Goal: Find specific page/section: Find specific page/section

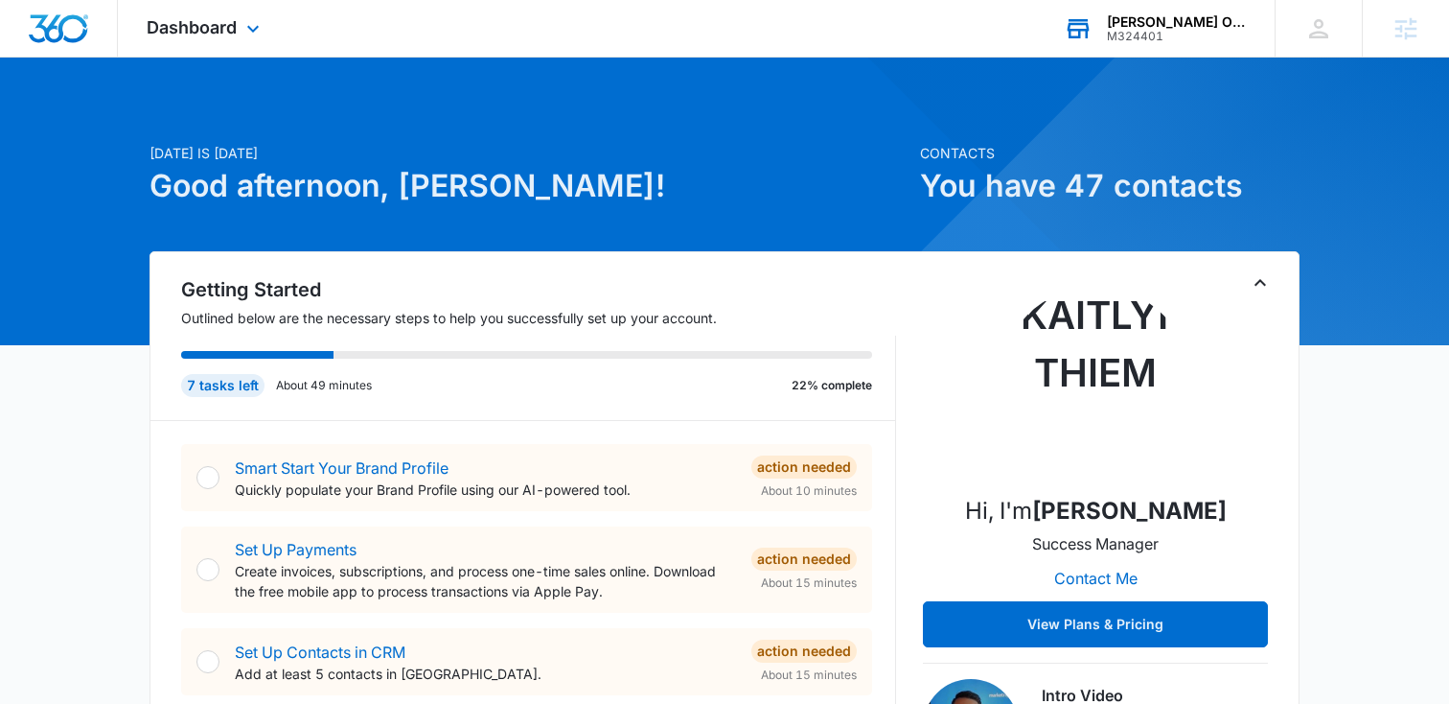
click at [1143, 21] on div "[PERSON_NAME] Occupational and Physical Therapy" at bounding box center [1177, 21] width 140 height 15
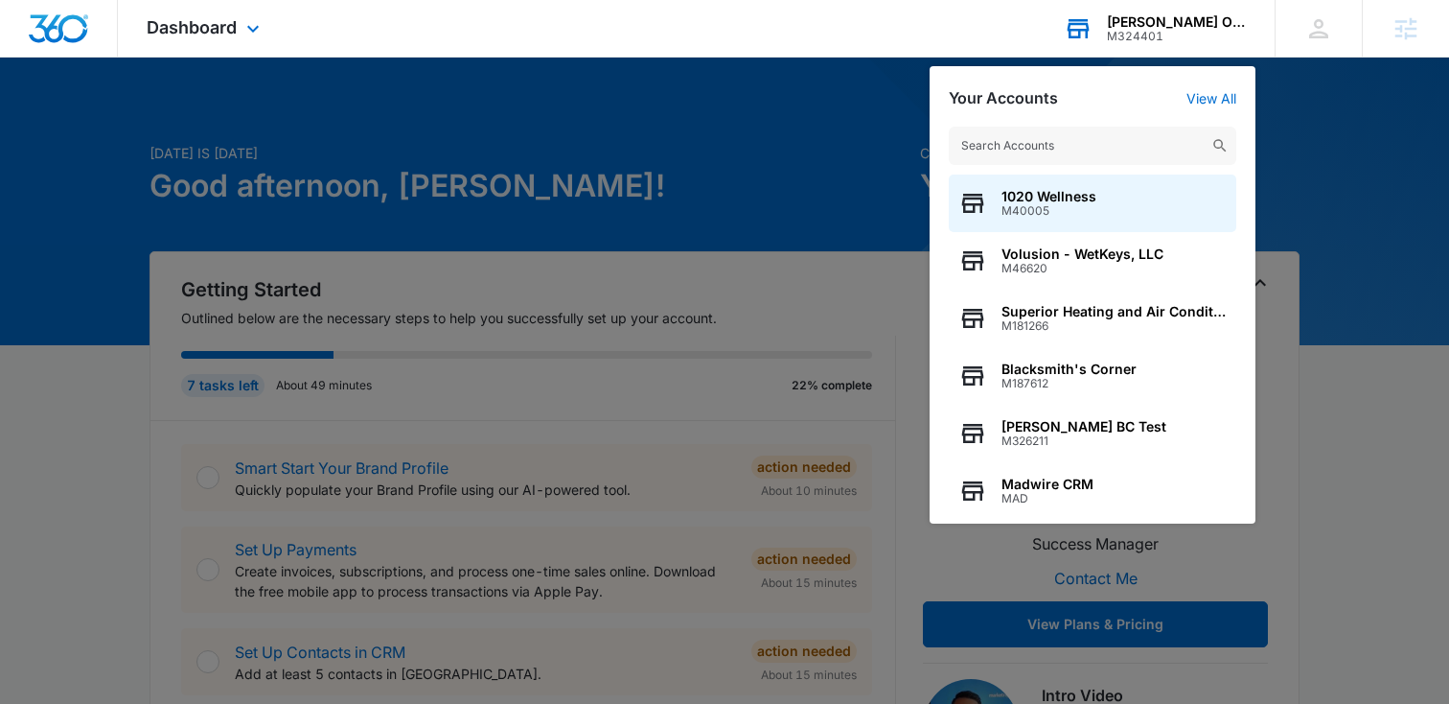
click at [1027, 150] on input "text" at bounding box center [1093, 146] width 288 height 38
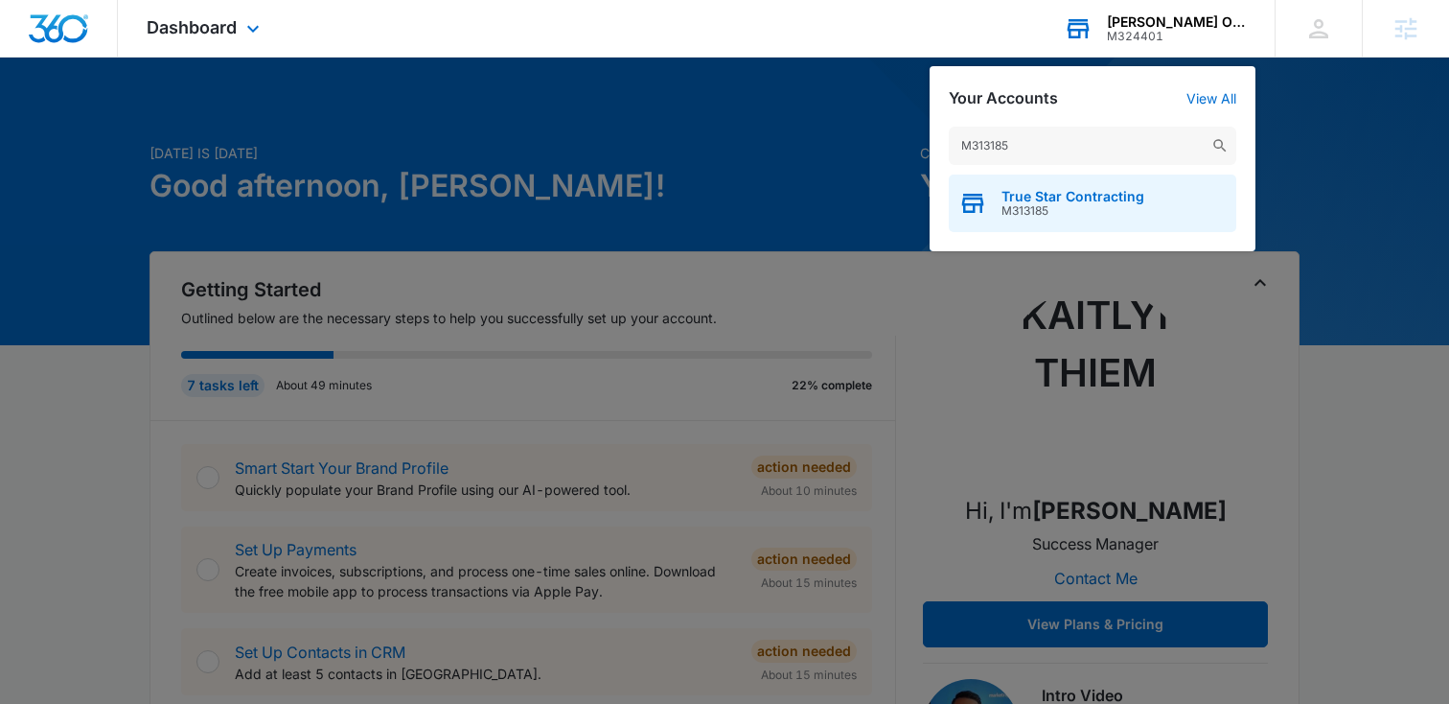
type input "M313185"
click at [1038, 210] on span "M313185" at bounding box center [1073, 210] width 143 height 13
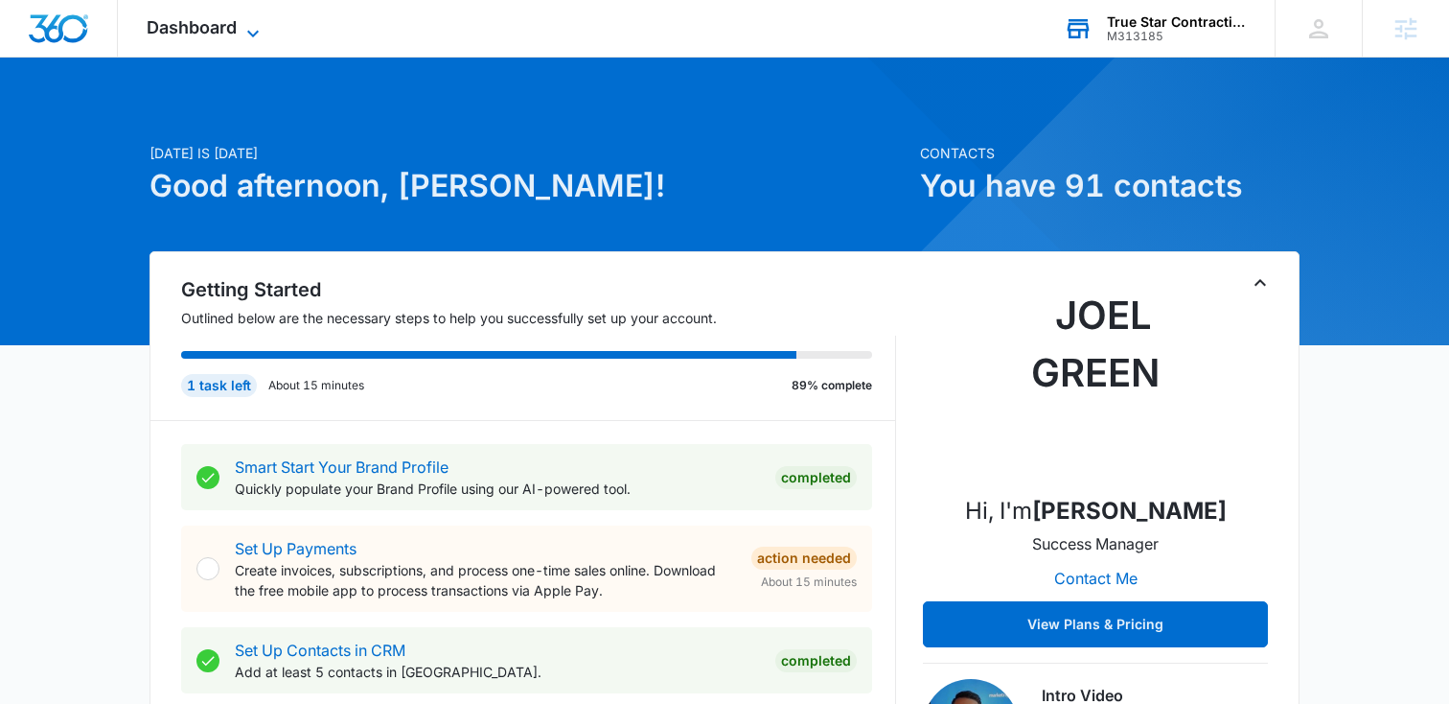
click at [225, 26] on span "Dashboard" at bounding box center [192, 27] width 90 height 20
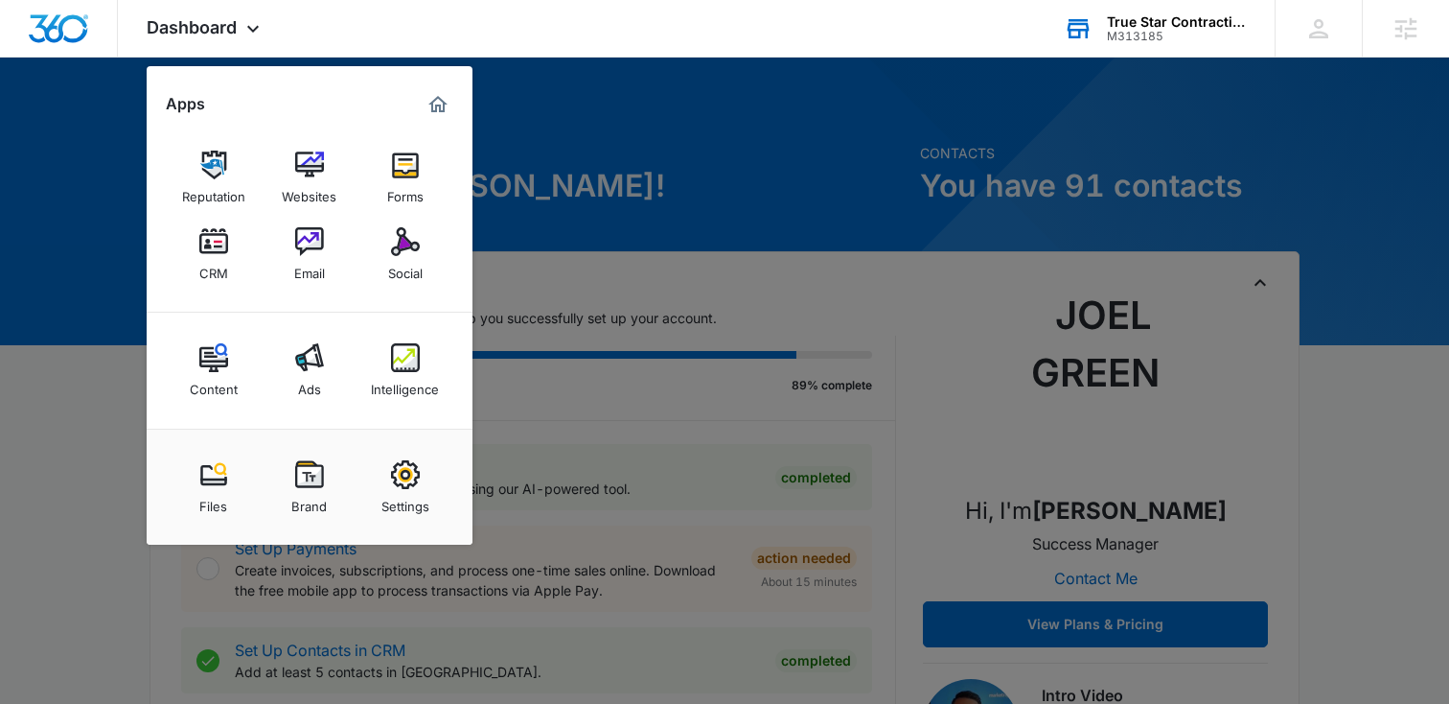
click at [670, 100] on div at bounding box center [724, 352] width 1449 height 704
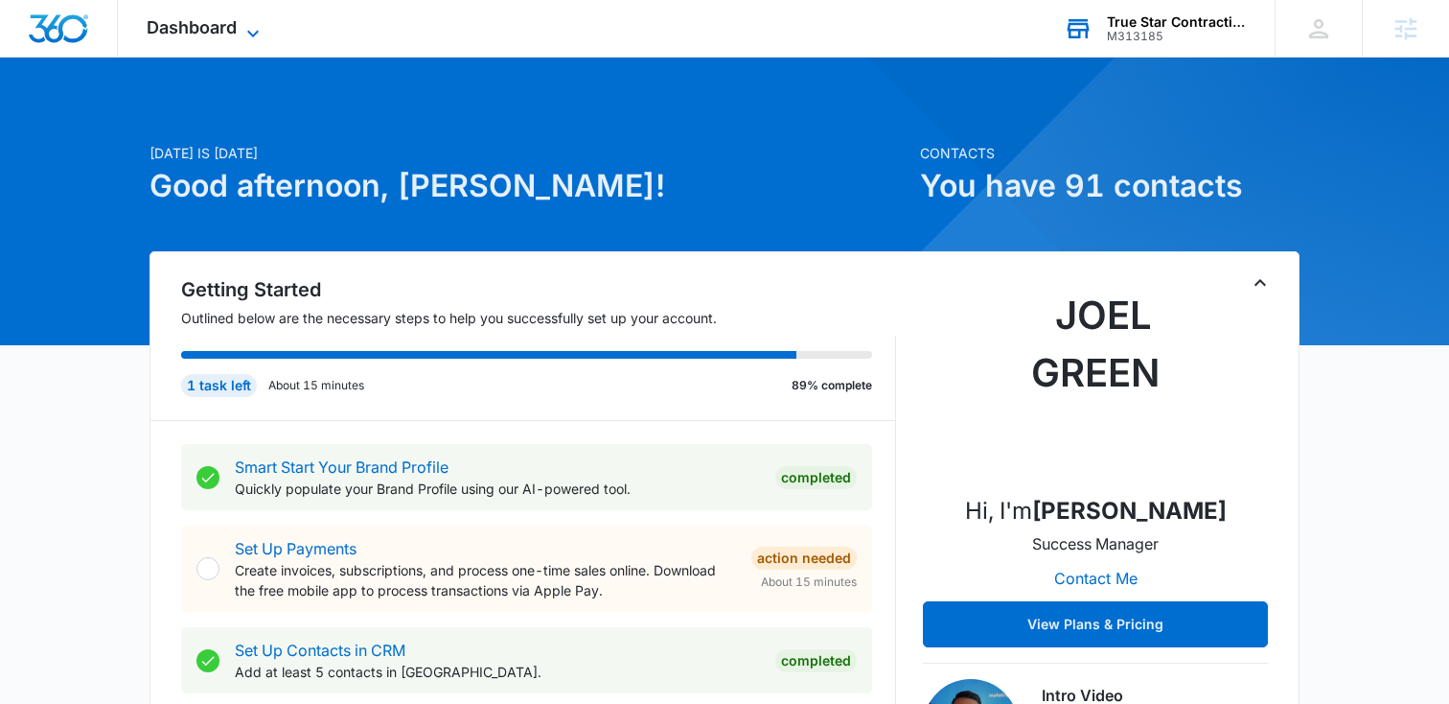
click at [172, 29] on span "Dashboard" at bounding box center [192, 27] width 90 height 20
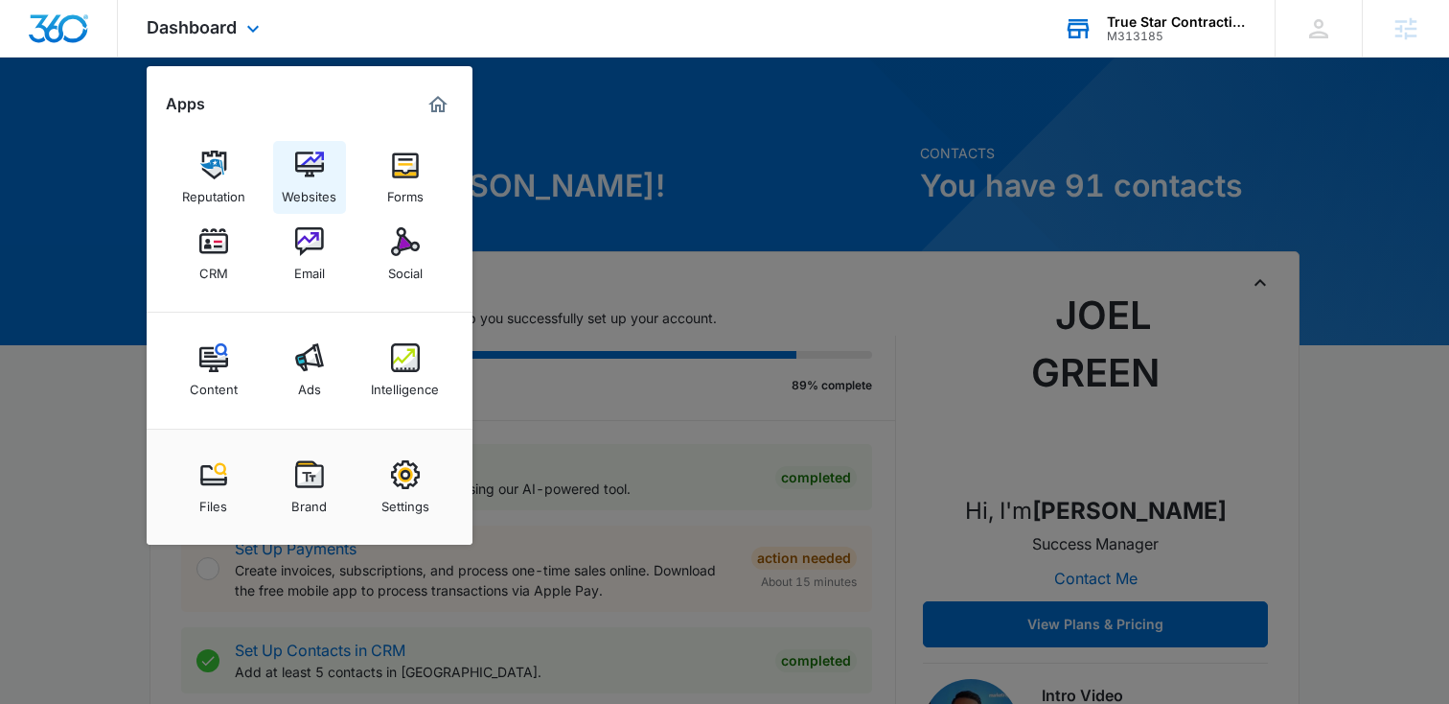
click at [315, 184] on div "Websites" at bounding box center [309, 191] width 55 height 25
